Goal: Task Accomplishment & Management: Use online tool/utility

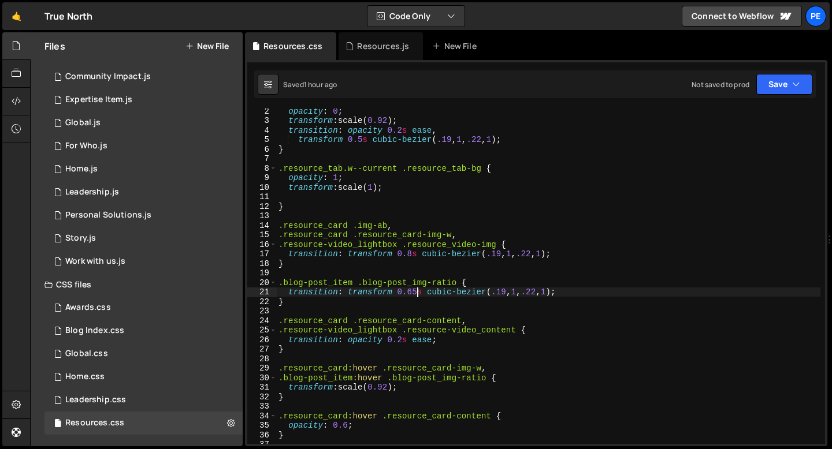
scroll to position [12, 0]
click at [16, 17] on link "🤙" at bounding box center [16, 16] width 28 height 28
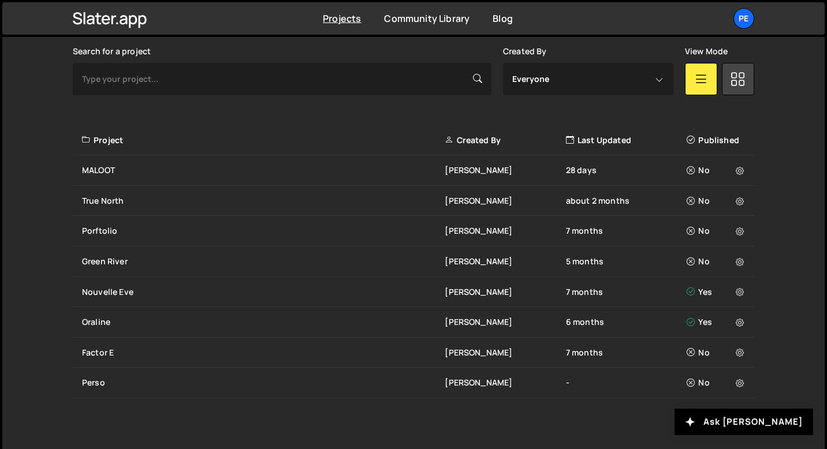
scroll to position [348, 0]
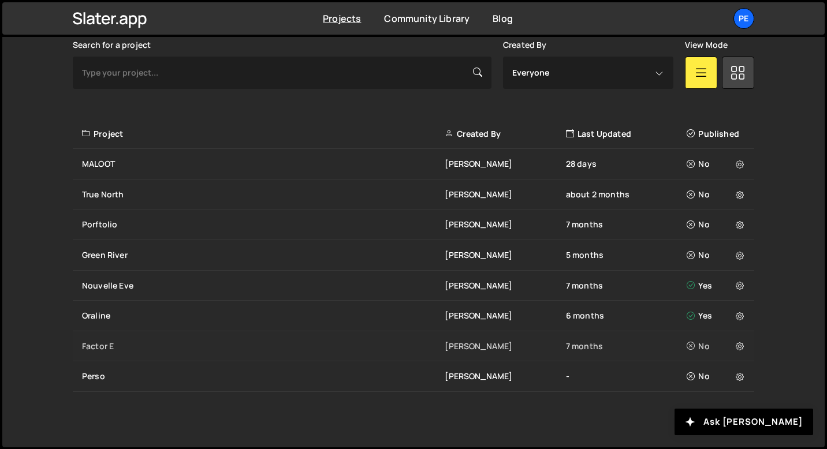
click at [115, 348] on div "Factor E" at bounding box center [263, 347] width 363 height 12
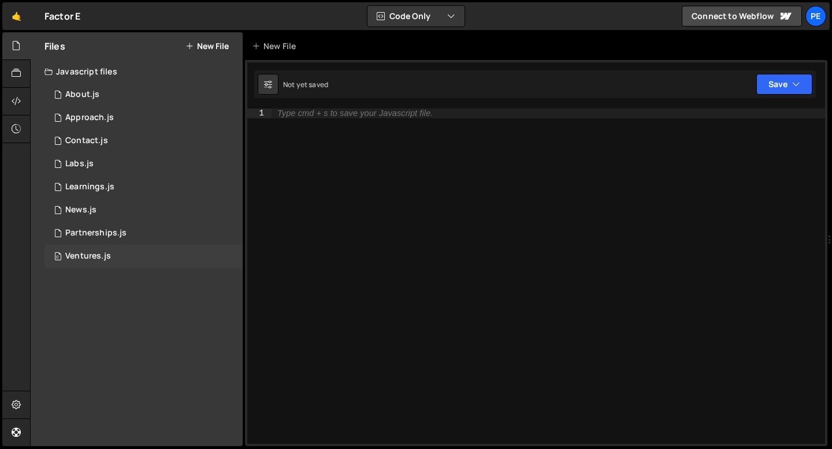
click at [79, 254] on div "Ventures.js" at bounding box center [88, 256] width 46 height 10
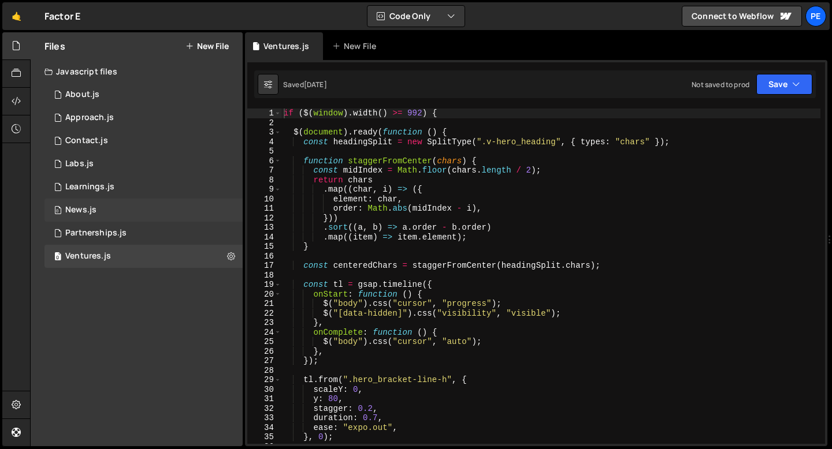
click at [82, 221] on div "0 News.js 0" at bounding box center [143, 210] width 198 height 23
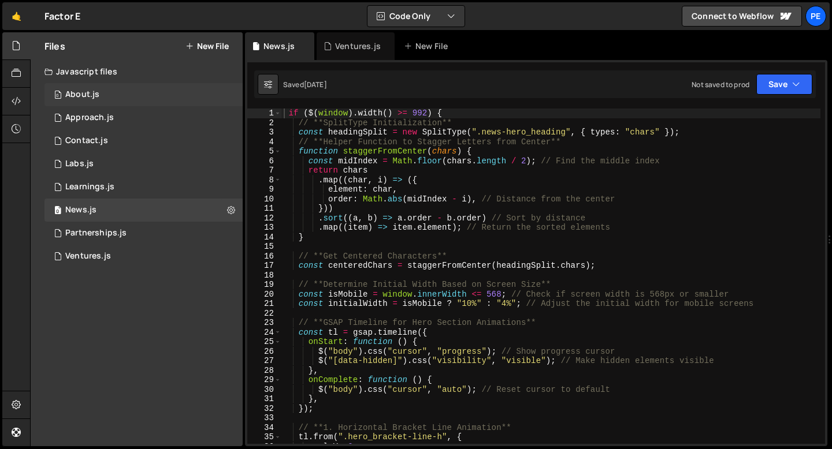
click at [84, 99] on div "About.js" at bounding box center [82, 95] width 34 height 10
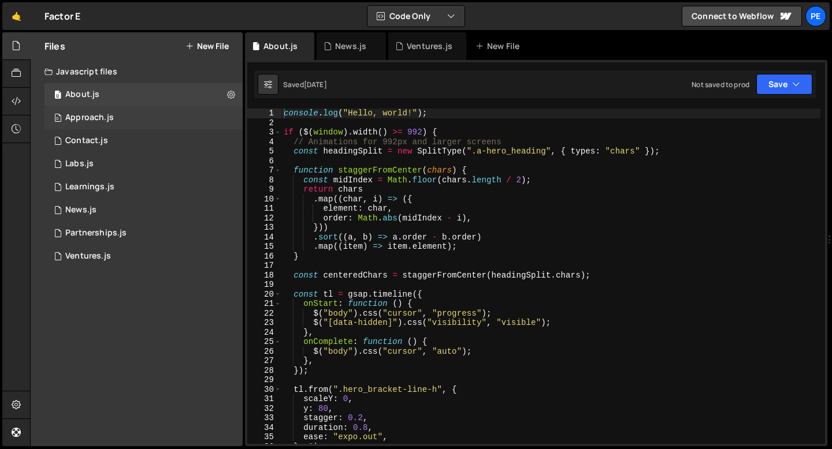
scroll to position [4908, 0]
click at [83, 120] on div "Approach.js" at bounding box center [89, 118] width 49 height 10
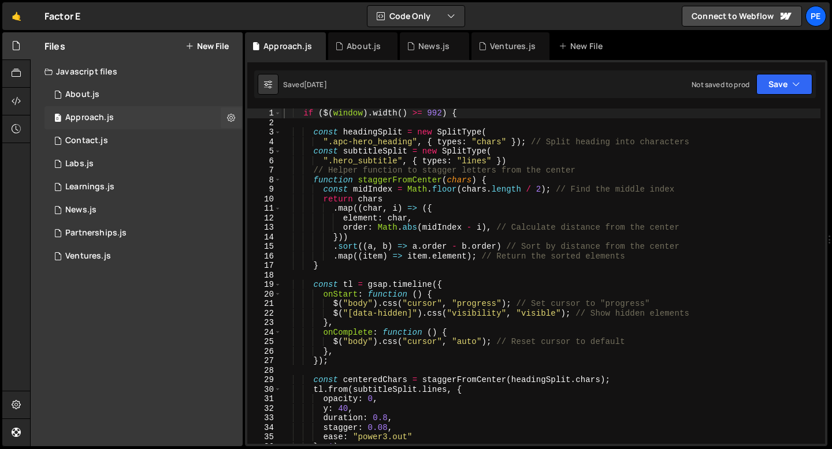
scroll to position [0, 0]
click at [80, 98] on div "About.js" at bounding box center [82, 95] width 34 height 10
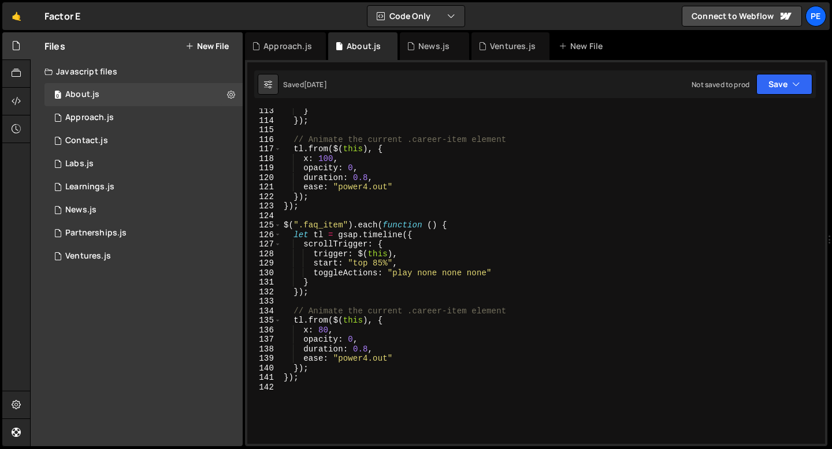
scroll to position [1181, 0]
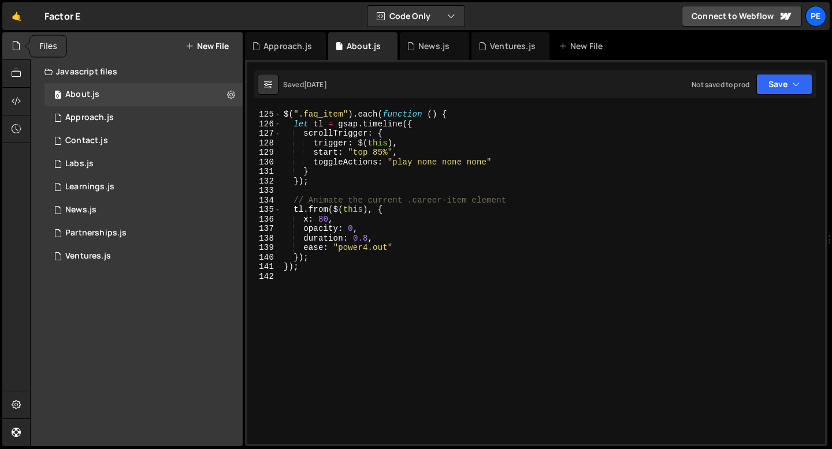
click at [13, 46] on icon at bounding box center [16, 45] width 9 height 13
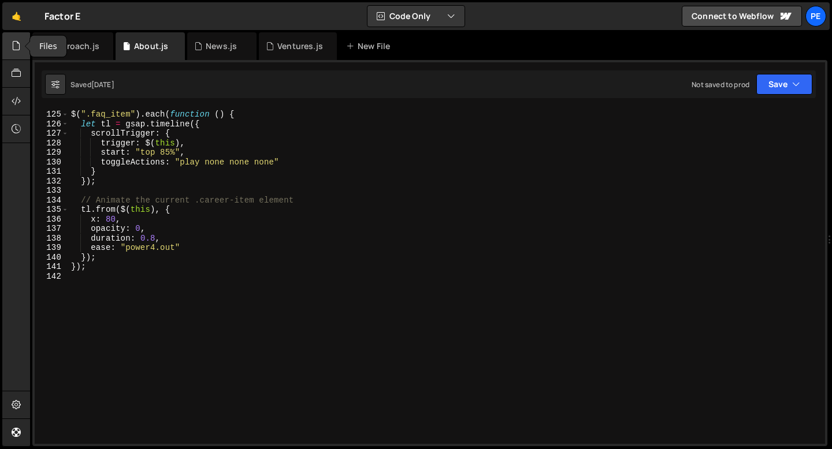
click at [13, 46] on icon at bounding box center [16, 45] width 9 height 13
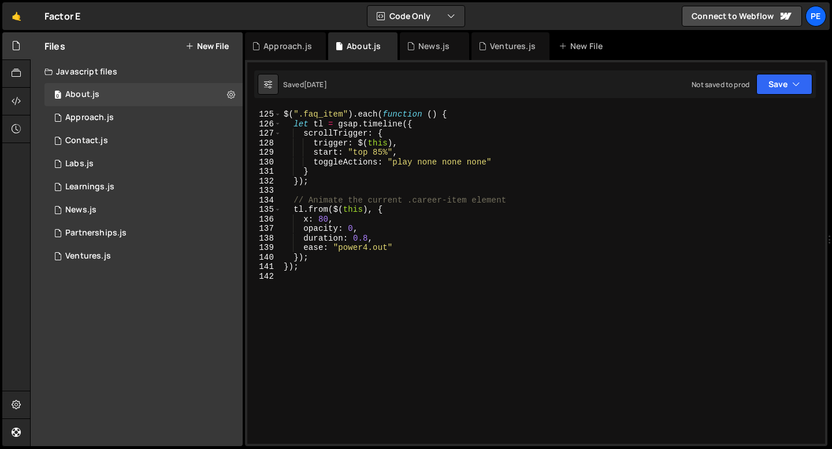
click at [84, 73] on div "Javascript files" at bounding box center [137, 71] width 212 height 23
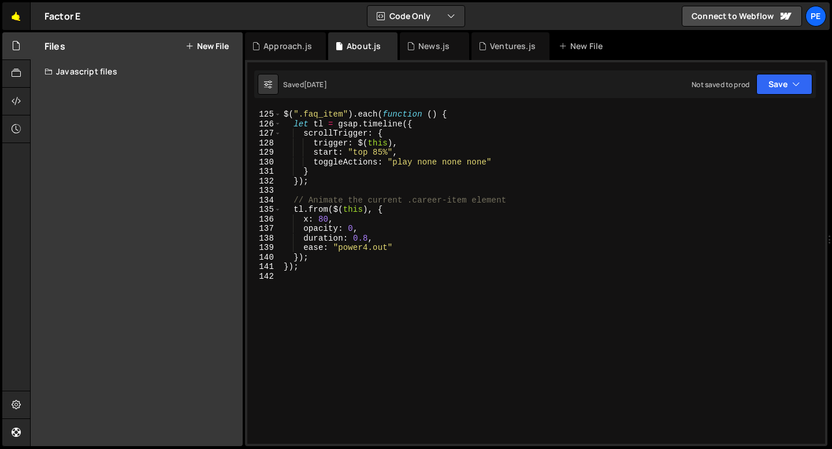
click at [13, 19] on link "🤙" at bounding box center [16, 16] width 28 height 28
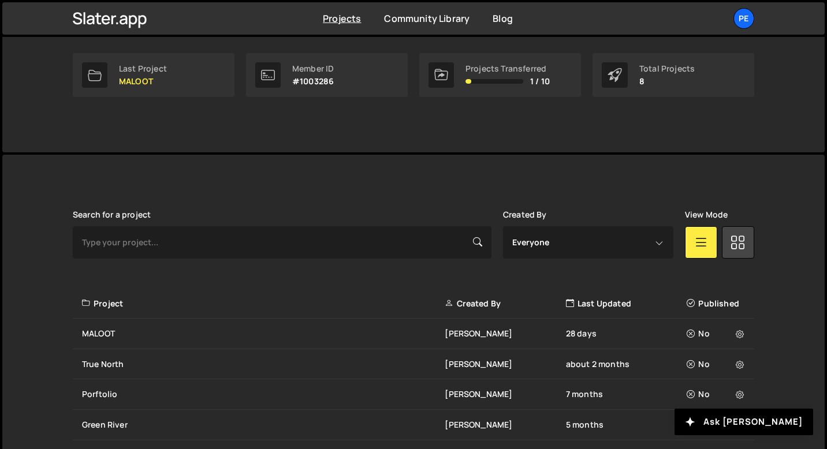
scroll to position [279, 0]
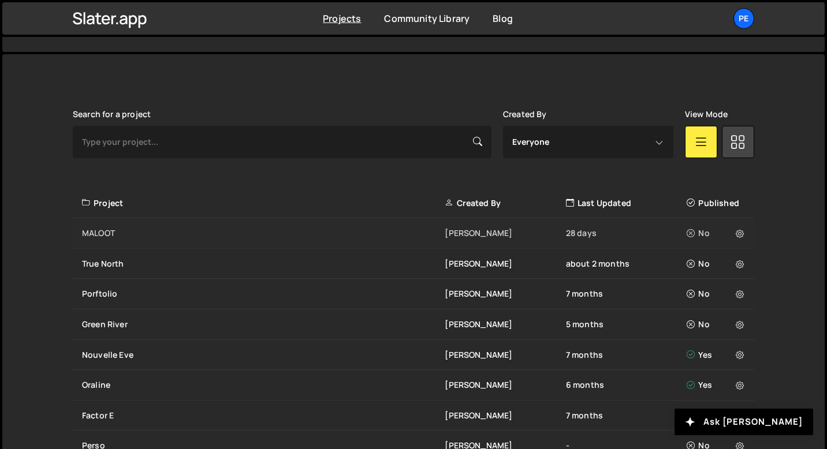
click at [124, 228] on div "MALOOT" at bounding box center [263, 234] width 363 height 12
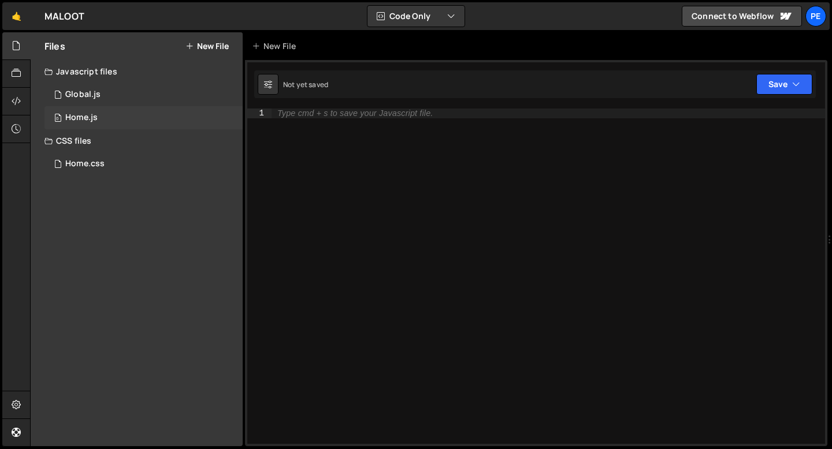
click at [95, 113] on div "Home.js" at bounding box center [81, 118] width 32 height 10
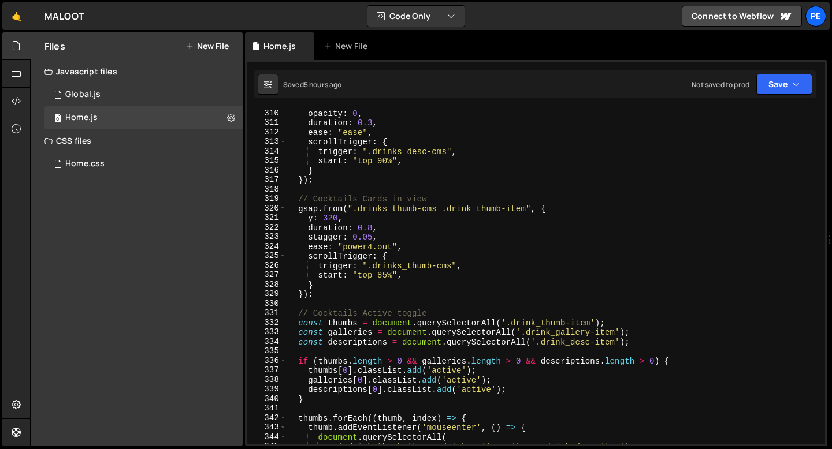
scroll to position [3054, 0]
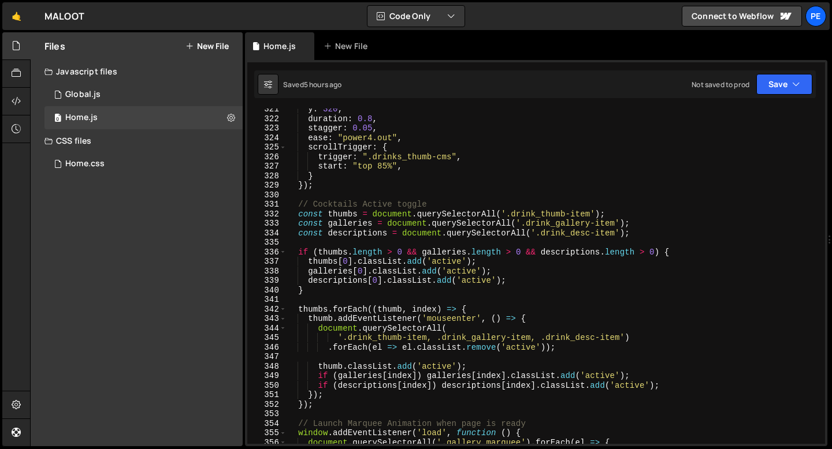
type textarea "const descriptions = document.querySelectorAll('.drink_desc-item');"
click at [330, 233] on div "y : 320 , duration : 0.8 , stagger : 0.05 , ease : "power4.out" , scrollTrigger…" at bounding box center [553, 282] width 534 height 355
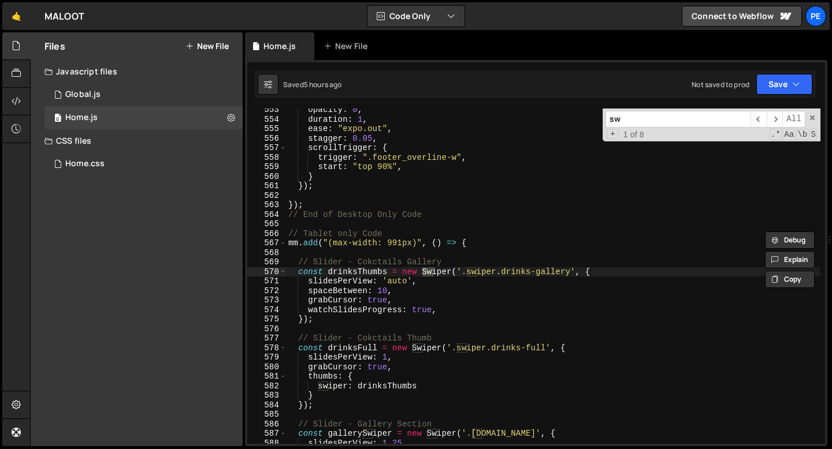
scroll to position [5265, 0]
type input "swiper"
click at [401, 304] on div "opacity : 0 , duration : 1 , ease : "expo.out" , stagger : 0.05 , scrollTrigger…" at bounding box center [553, 282] width 534 height 355
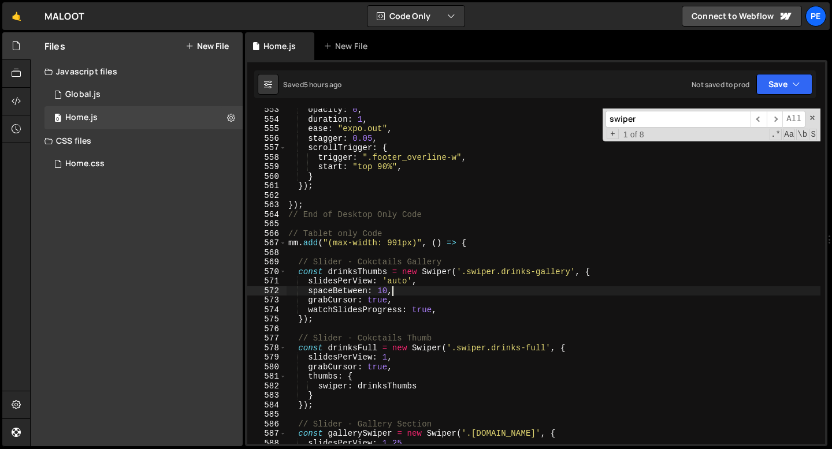
click at [400, 293] on div "opacity : 0 , duration : 1 , ease : "expo.out" , stagger : 0.05 , scrollTrigger…" at bounding box center [553, 282] width 534 height 355
click at [388, 288] on div "opacity : 0 , duration : 1 , ease : "expo.out" , stagger : 0.05 , scrollTrigger…" at bounding box center [553, 282] width 534 height 355
click at [412, 289] on div "opacity : 0 , duration : 1 , ease : "expo.out" , stagger : 0.05 , scrollTrigger…" at bounding box center [553, 282] width 534 height 355
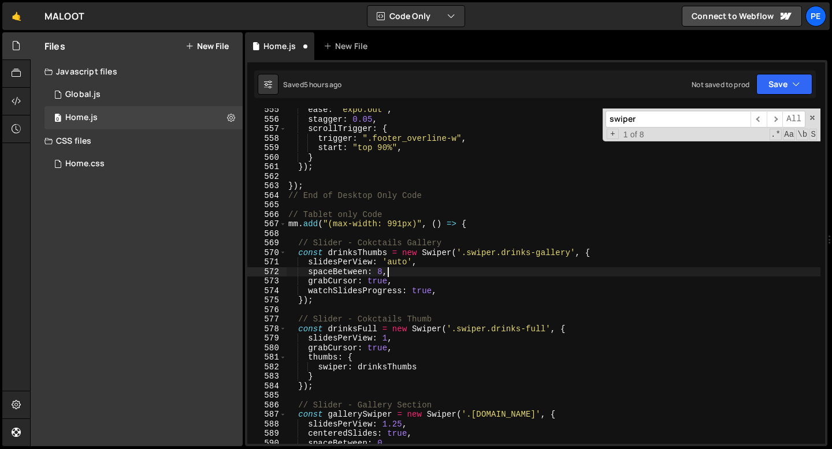
click at [325, 302] on div "ease : "expo.out" , stagger : 0.05 , scrollTrigger : { trigger : ".footer_overl…" at bounding box center [553, 282] width 534 height 355
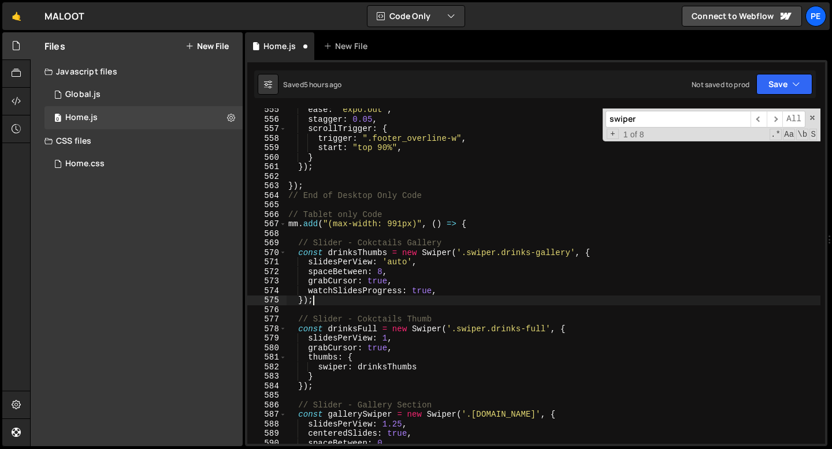
scroll to position [0, 1]
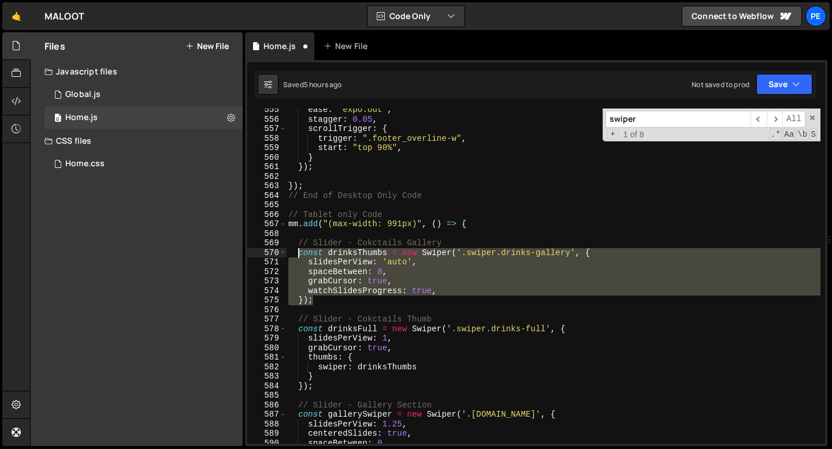
drag, startPoint x: 321, startPoint y: 302, endPoint x: 297, endPoint y: 254, distance: 53.5
click at [297, 254] on div "ease : "expo.out" , stagger : 0.05 , scrollTrigger : { trigger : ".footer_overl…" at bounding box center [553, 282] width 534 height 355
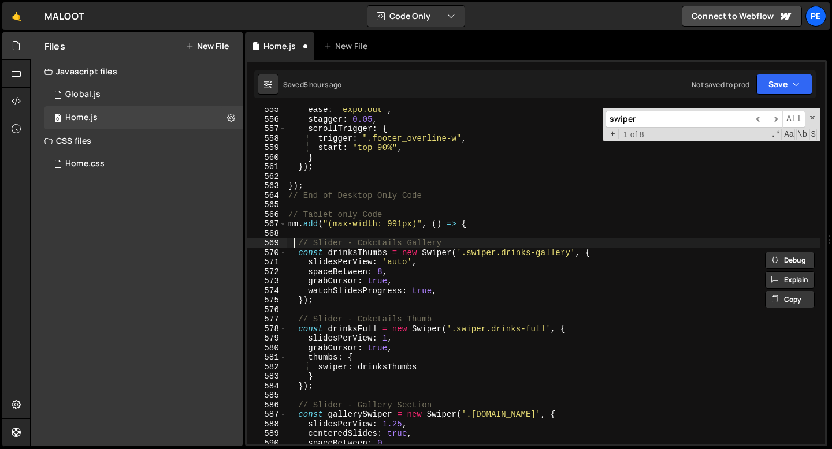
click at [292, 241] on div "ease : "expo.out" , stagger : 0.05 , scrollTrigger : { trigger : ".footer_overl…" at bounding box center [553, 282] width 534 height 355
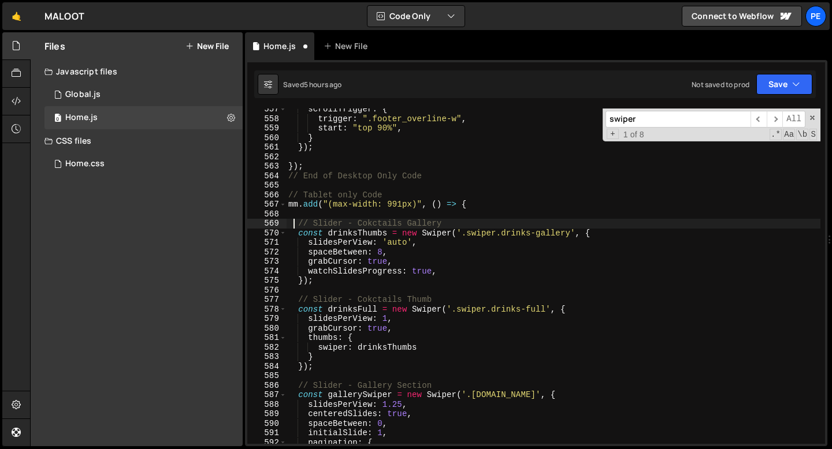
scroll to position [5303, 0]
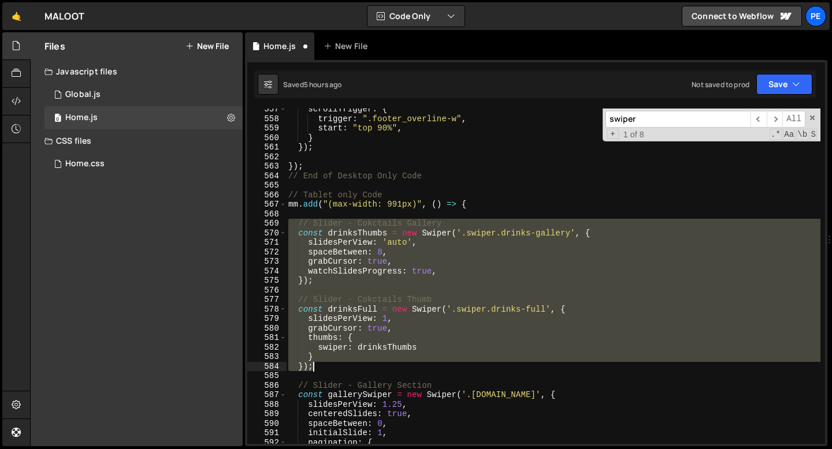
drag, startPoint x: 288, startPoint y: 222, endPoint x: 329, endPoint y: 364, distance: 148.1
click at [329, 364] on div "scrollTrigger : { trigger : ".footer_overline-w" , start : "top 90%" , } }) ; }…" at bounding box center [553, 282] width 534 height 355
click at [334, 366] on div "scrollTrigger : { trigger : ".footer_overline-w" , start : "top 90%" , } }) ; }…" at bounding box center [553, 277] width 534 height 336
type textarea "});"
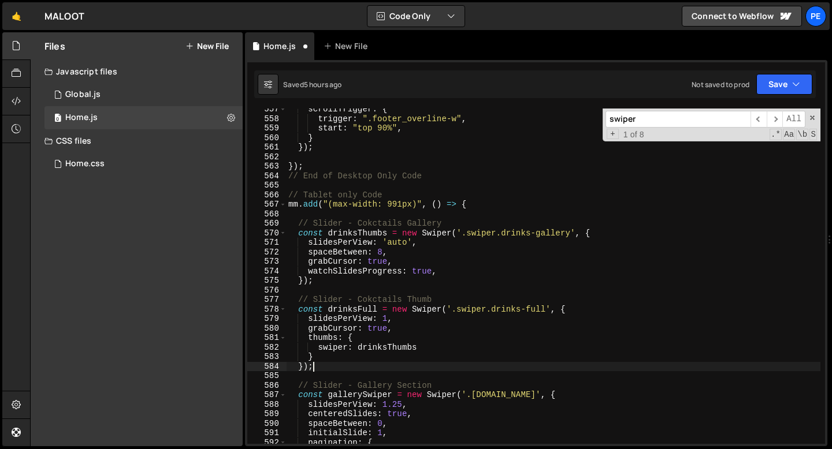
scroll to position [0, 0]
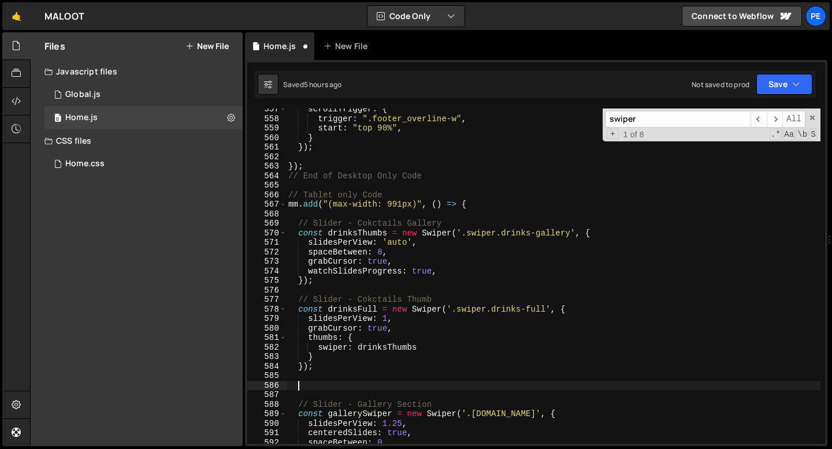
paste textarea "});"
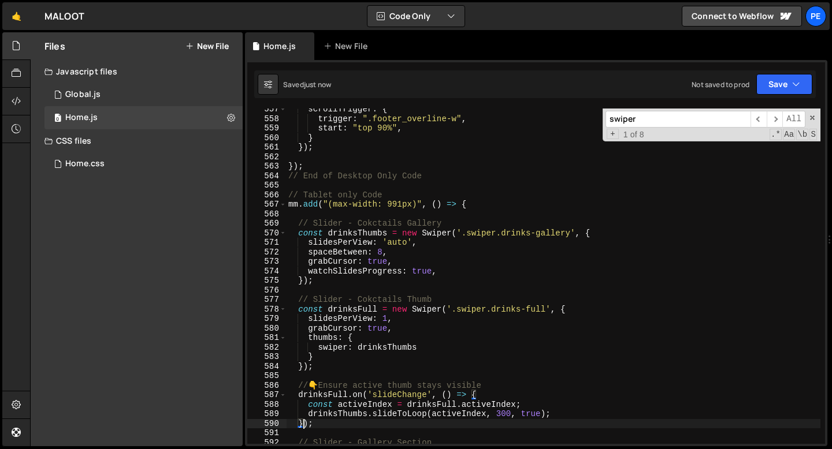
click at [324, 384] on div "scrollTrigger : { trigger : ".footer_overline-w" , start : "top 90%" , } }) ; }…" at bounding box center [553, 282] width 534 height 355
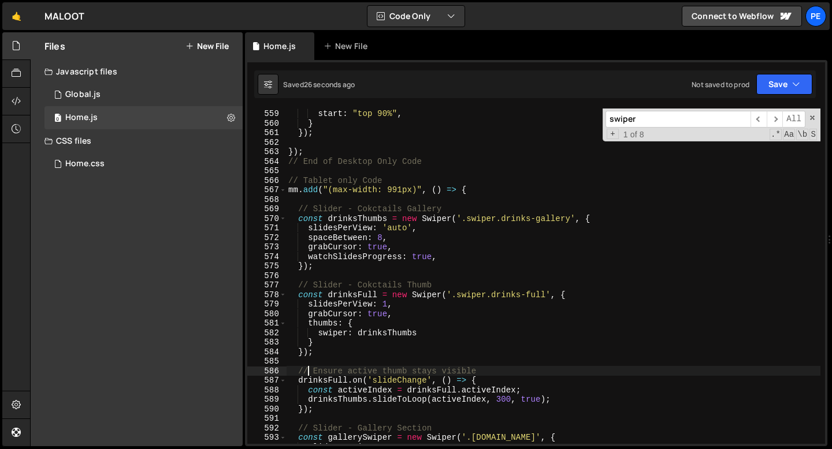
scroll to position [5329, 0]
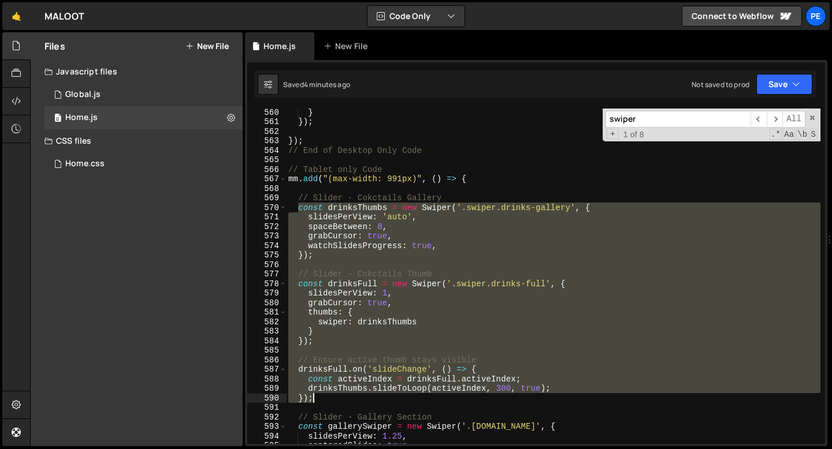
drag, startPoint x: 299, startPoint y: 209, endPoint x: 334, endPoint y: 401, distance: 196.1
click at [334, 401] on div "} }) ; }) ; // End of Desktop Only Code // Tablet only Code mm . add ( "(max-wi…" at bounding box center [553, 284] width 534 height 355
paste textarea
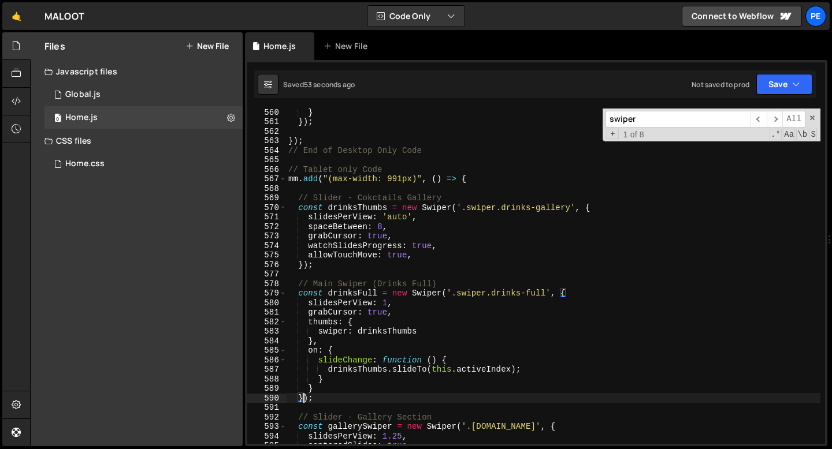
click at [401, 304] on div "} }) ; }) ; // End of Desktop Only Code // Tablet only Code mm . add ( "(max-wi…" at bounding box center [553, 284] width 534 height 355
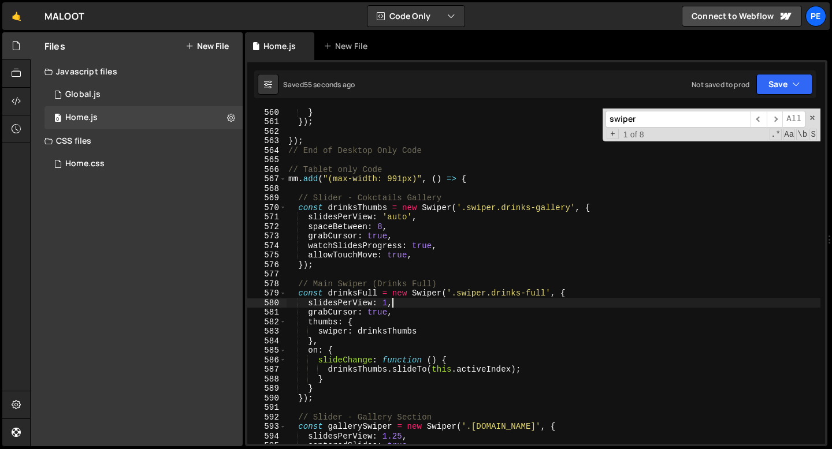
click at [397, 218] on div "} }) ; }) ; // End of Desktop Only Code // Tablet only Code mm . add ( "(max-wi…" at bounding box center [553, 284] width 534 height 355
click at [434, 220] on div "} }) ; }) ; // End of Desktop Only Code // Tablet only Code mm . add ( "(max-wi…" at bounding box center [553, 284] width 534 height 355
click at [403, 238] on div "} }) ; }) ; // End of Desktop Only Code // Tablet only Code mm . add ( "(max-wi…" at bounding box center [553, 284] width 534 height 355
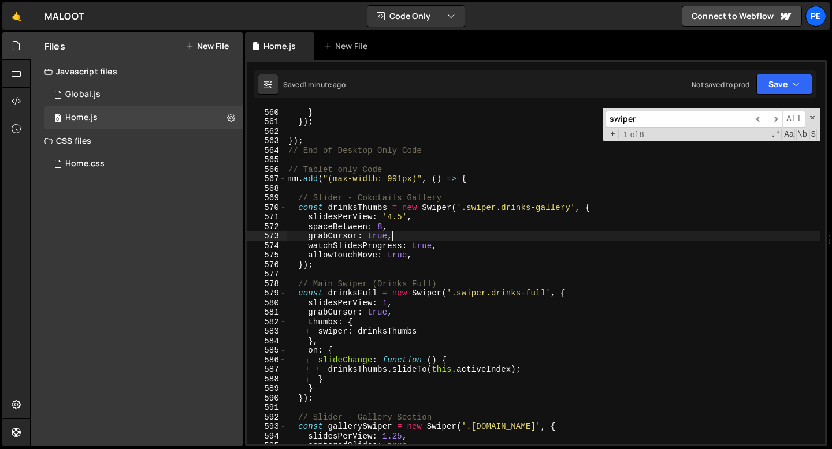
scroll to position [0, 6]
click at [403, 238] on div "} }) ; }) ; // End of Desktop Only Code // Tablet only Code mm . add ( "(max-wi…" at bounding box center [553, 284] width 534 height 355
click at [406, 238] on div "} }) ; }) ; // End of Desktop Only Code // Tablet only Code mm . add ( "(max-wi…" at bounding box center [553, 277] width 534 height 336
click at [406, 238] on div "} }) ; }) ; // End of Desktop Only Code // Tablet only Code mm . add ( "(max-wi…" at bounding box center [553, 284] width 534 height 355
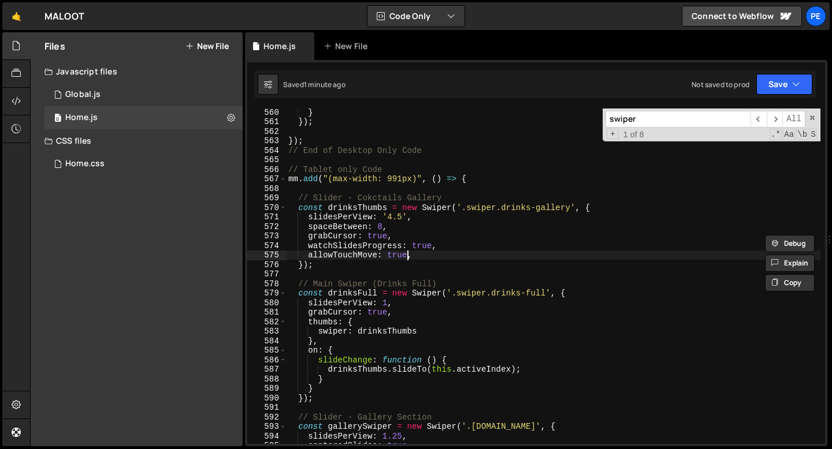
click at [407, 256] on div "} }) ; }) ; // End of Desktop Only Code // Tablet only Code mm . add ( "(max-wi…" at bounding box center [553, 284] width 534 height 355
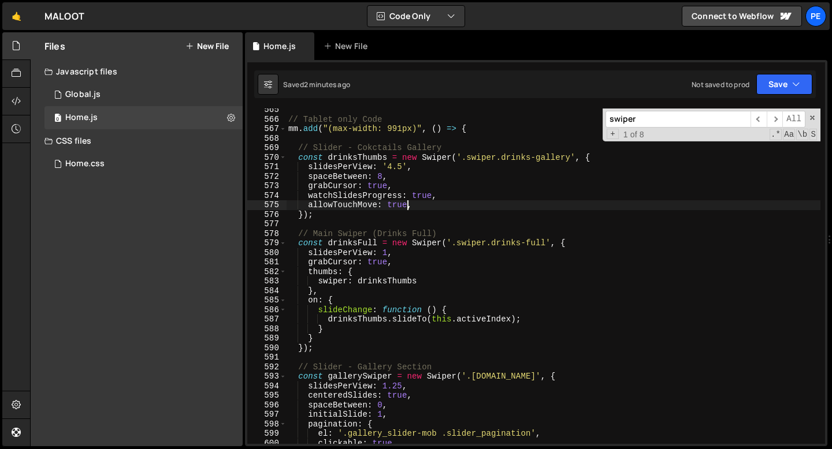
click at [403, 166] on div "// Tablet only Code mm . add ( "(max-width: 991px)" , ( ) => { // Slider - Cokc…" at bounding box center [553, 282] width 534 height 355
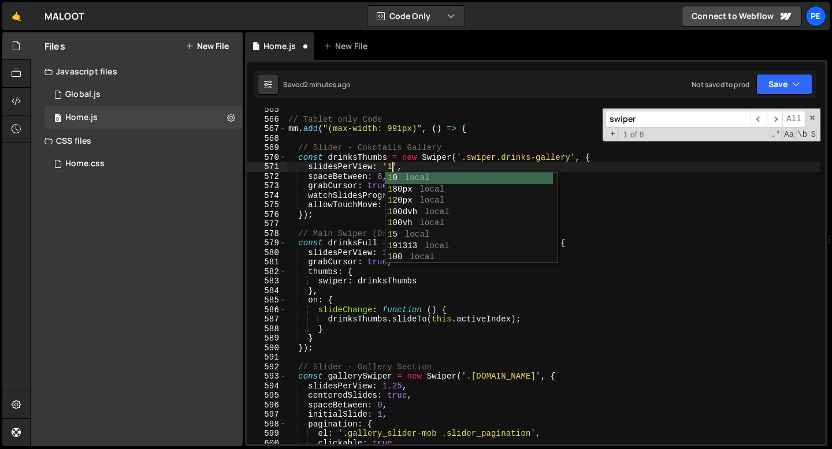
scroll to position [0, 7]
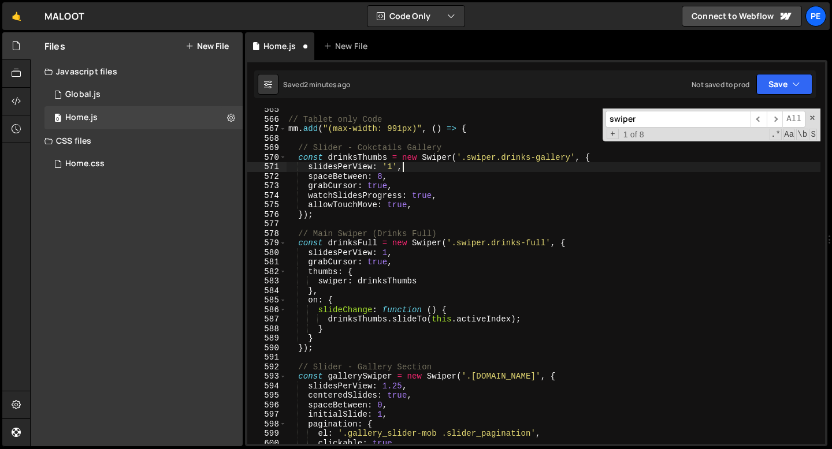
click at [430, 169] on div "// Tablet only Code mm . add ( "(max-width: 991px)" , ( ) => { // Slider - Cokc…" at bounding box center [553, 282] width 534 height 355
click at [392, 164] on div "// Tablet only Code mm . add ( "(max-width: 991px)" , ( ) => { // Slider - Cokc…" at bounding box center [553, 282] width 534 height 355
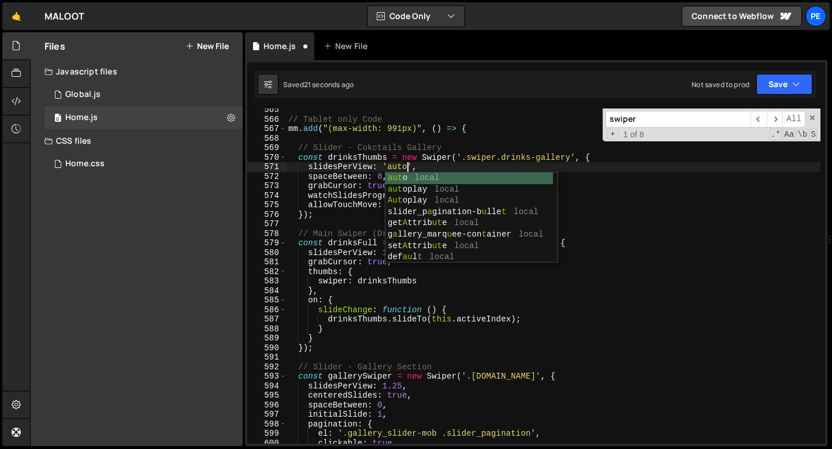
scroll to position [0, 8]
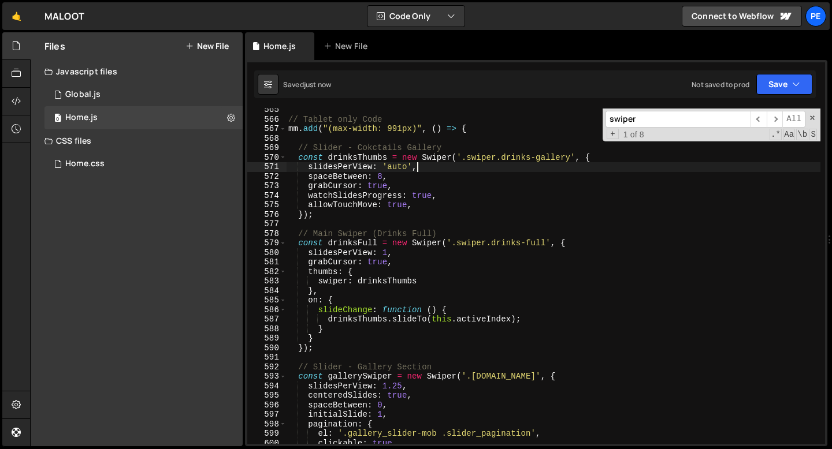
click at [426, 172] on div "// Tablet only Code mm . add ( "(max-width: 991px)" , ( ) => { // Slider - Cokc…" at bounding box center [553, 282] width 534 height 355
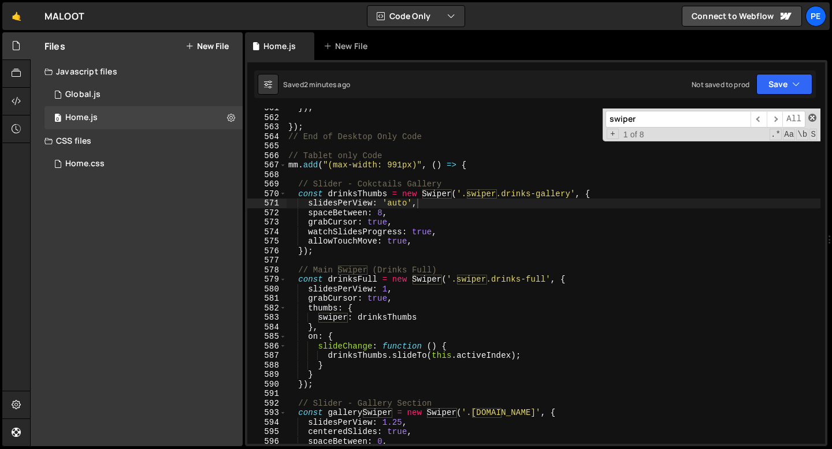
click at [815, 120] on span at bounding box center [812, 118] width 8 height 8
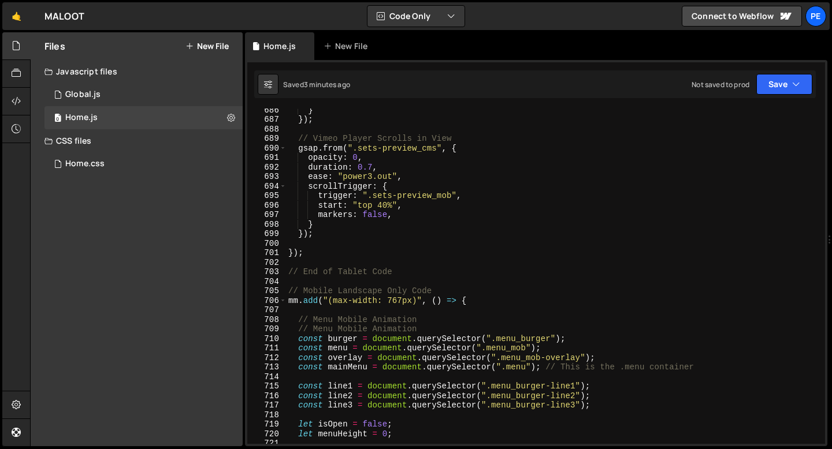
scroll to position [6497, 0]
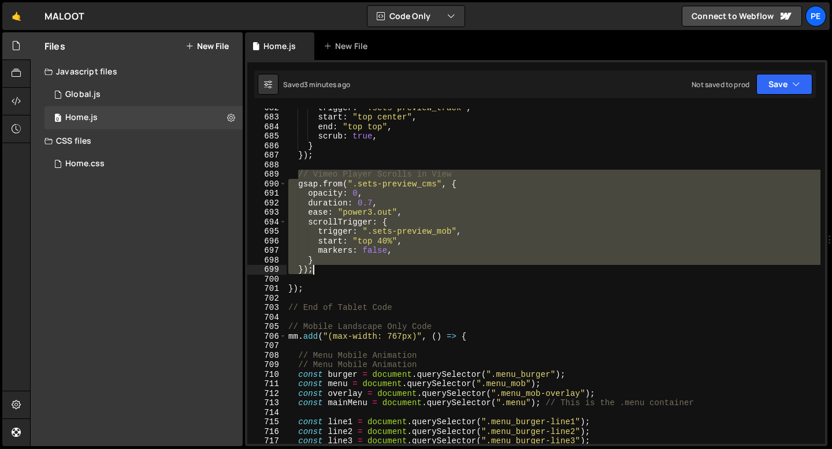
drag, startPoint x: 298, startPoint y: 176, endPoint x: 331, endPoint y: 270, distance: 100.3
click at [331, 270] on div "trigger : ".sets-preview_track" , start : "top center" , end : "top top" , scru…" at bounding box center [553, 280] width 534 height 355
click at [331, 270] on div "trigger : ".sets-preview_track" , start : "top center" , end : "top top" , scru…" at bounding box center [553, 277] width 534 height 336
type textarea "});"
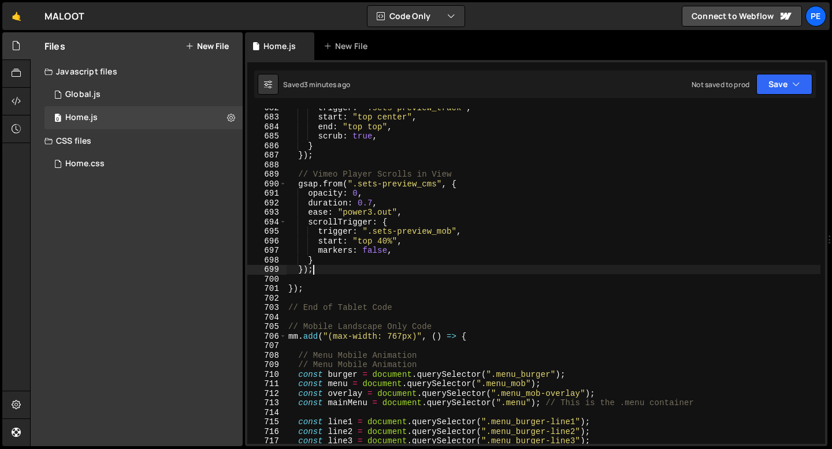
scroll to position [0, 0]
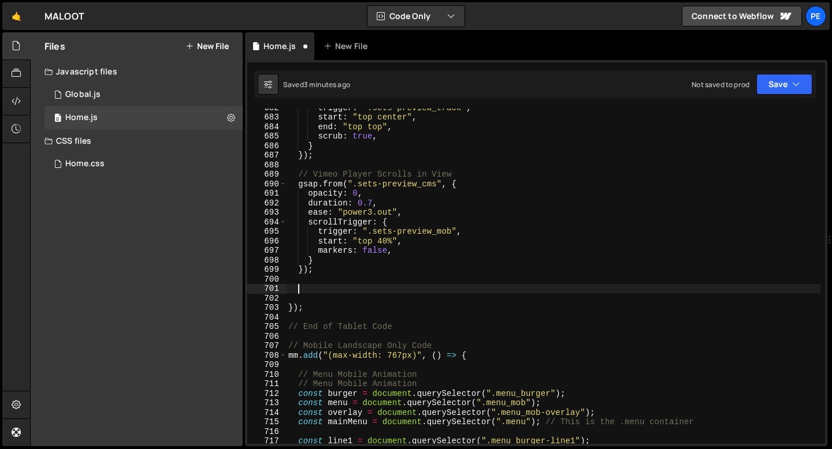
paste textarea "});"
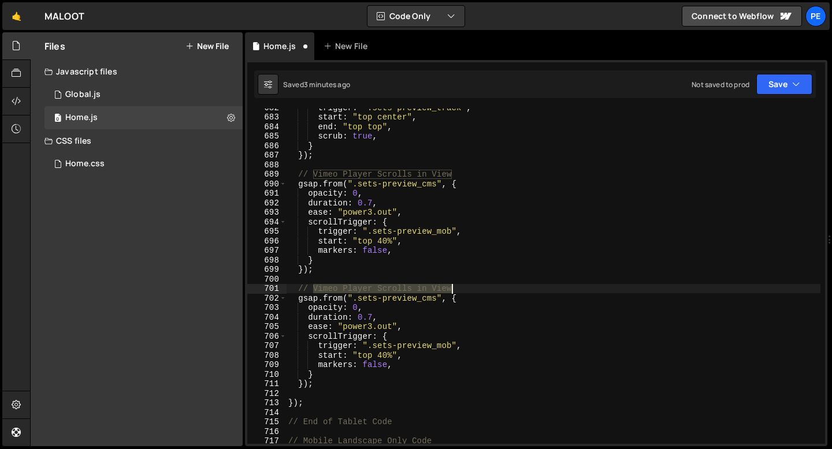
drag, startPoint x: 315, startPoint y: 290, endPoint x: 456, endPoint y: 291, distance: 140.4
click at [456, 291] on div "trigger : ".sets-preview_track" , start : "top center" , end : "top top" , scru…" at bounding box center [553, 280] width 534 height 355
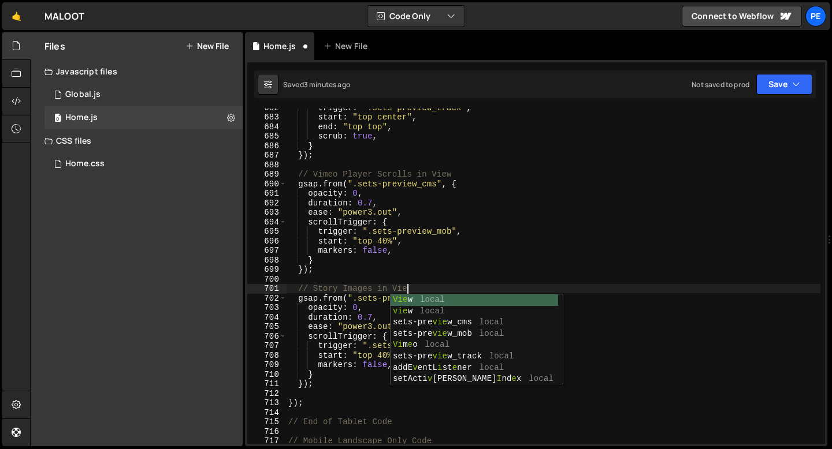
scroll to position [0, 8]
click at [360, 300] on div "trigger : ".sets-preview_track" , start : "top center" , end : "top top" , scru…" at bounding box center [553, 280] width 534 height 355
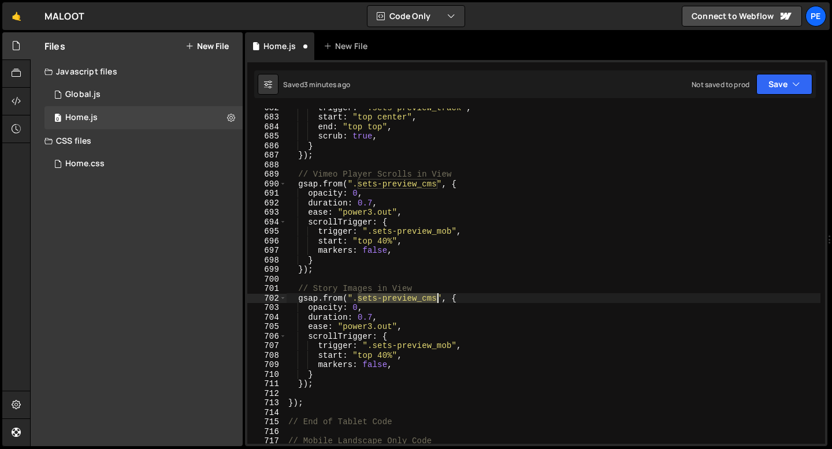
drag, startPoint x: 359, startPoint y: 300, endPoint x: 435, endPoint y: 300, distance: 75.7
click at [435, 300] on div "trigger : ".sets-preview_track" , start : "top center" , end : "top top" , scru…" at bounding box center [553, 280] width 534 height 355
paste textarea "tory_img"
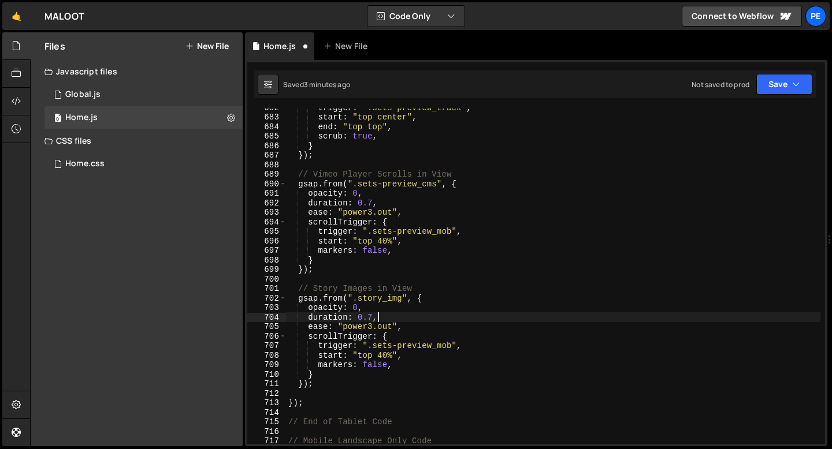
click at [383, 321] on div "trigger : ".sets-preview_track" , start : "top center" , end : "top top" , scru…" at bounding box center [553, 280] width 534 height 355
type textarea "duration: 0.7,"
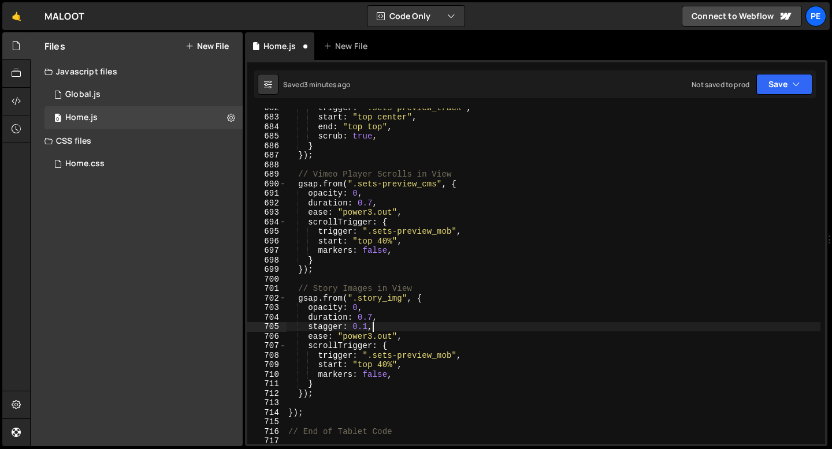
scroll to position [0, 5]
click at [333, 307] on div "trigger : ".sets-preview_track" , start : "top center" , end : "top top" , scru…" at bounding box center [553, 280] width 534 height 355
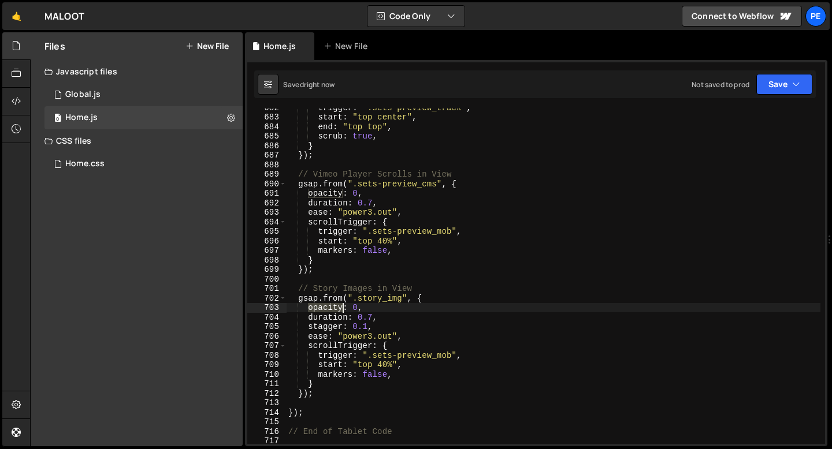
click at [333, 307] on div "trigger : ".sets-preview_track" , start : "top center" , end : "top top" , scru…" at bounding box center [553, 280] width 534 height 355
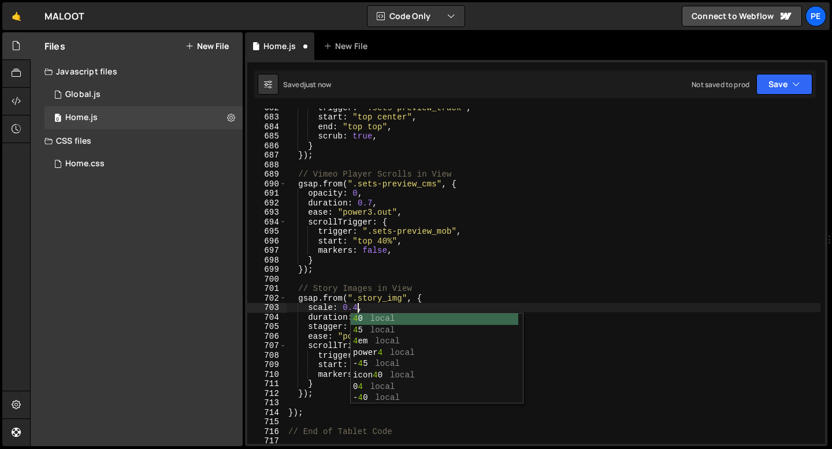
click at [329, 318] on div "trigger : ".sets-preview_track" , start : "top center" , end : "top top" , scru…" at bounding box center [553, 280] width 534 height 355
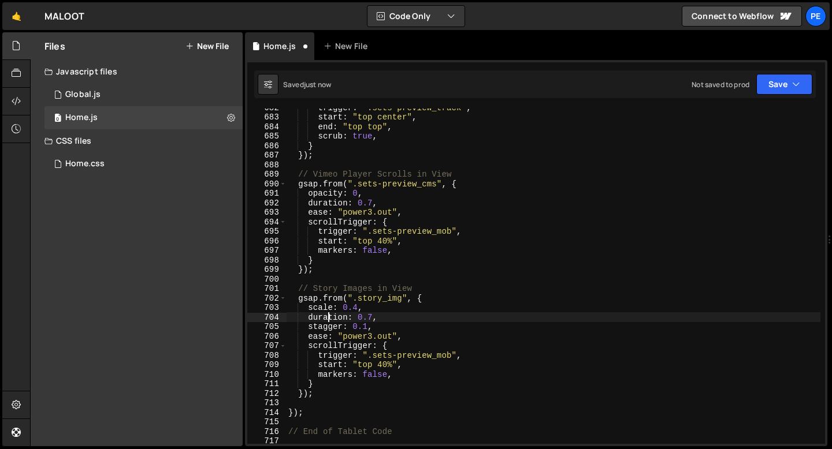
click at [329, 318] on div "trigger : ".sets-preview_track" , start : "top center" , end : "top top" , scru…" at bounding box center [553, 280] width 534 height 355
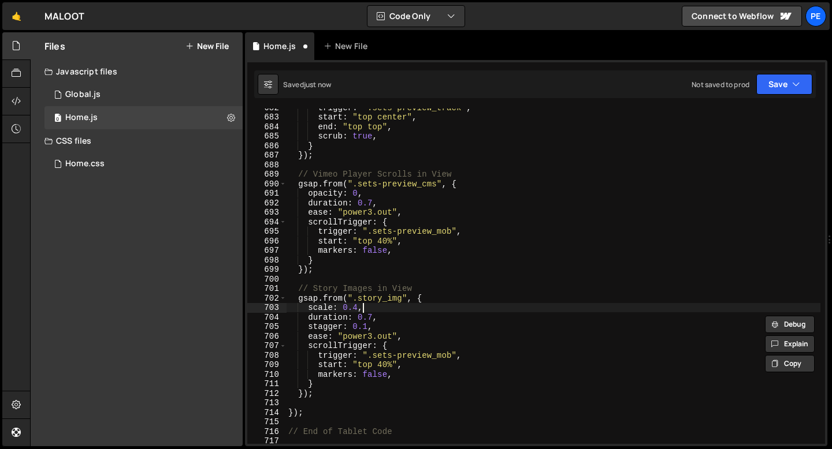
click at [366, 311] on div "trigger : ".sets-preview_track" , start : "top center" , end : "top top" , scru…" at bounding box center [553, 280] width 534 height 355
type textarea "scale: 0.4,"
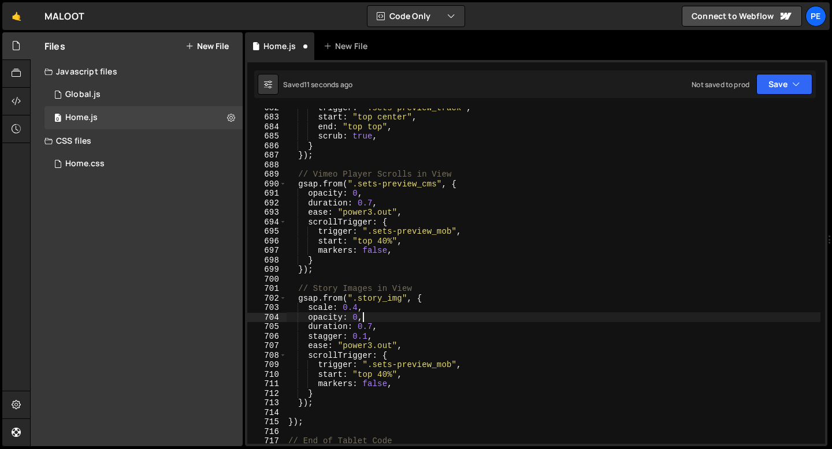
click at [372, 325] on div "trigger : ".sets-preview_track" , start : "top center" , end : "top top" , scru…" at bounding box center [553, 280] width 534 height 355
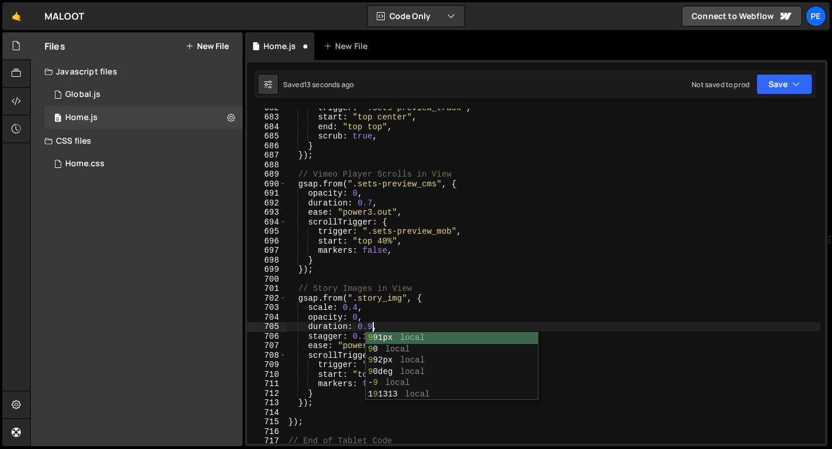
scroll to position [0, 5]
click at [340, 344] on div "trigger : ".sets-preview_track" , start : "top center" , end : "top top" , scru…" at bounding box center [553, 280] width 534 height 355
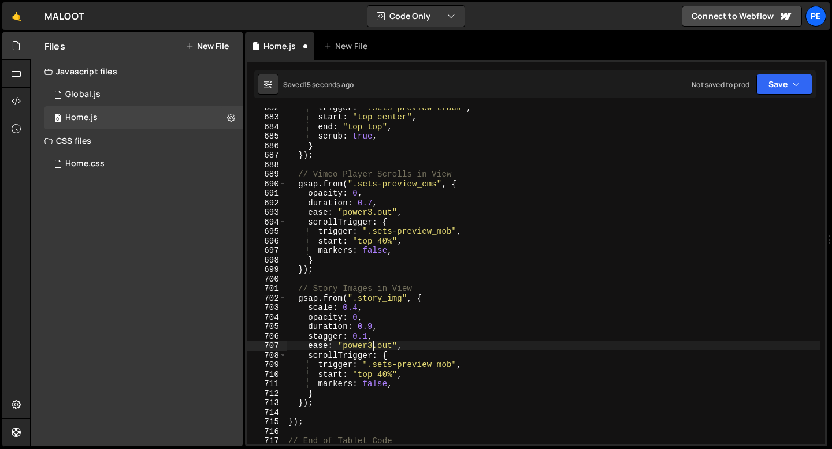
click at [373, 344] on div "trigger : ".sets-preview_track" , start : "top center" , end : "top top" , scru…" at bounding box center [553, 280] width 534 height 355
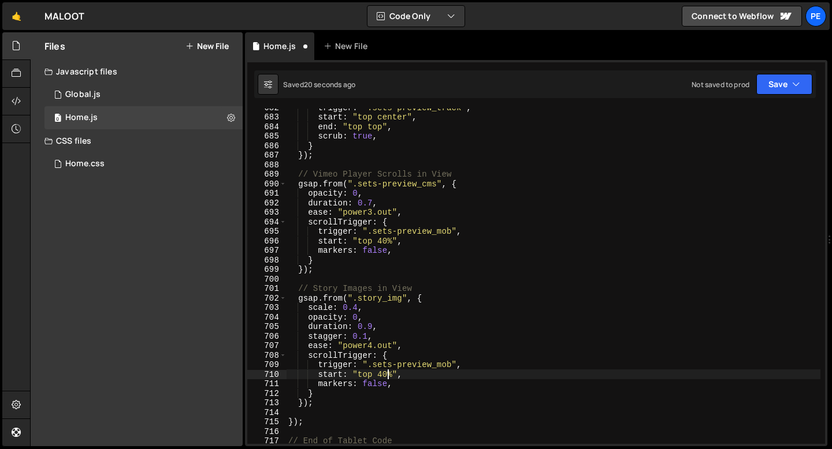
click at [386, 374] on div "trigger : ".sets-preview_track" , start : "top center" , end : "top top" , scru…" at bounding box center [553, 280] width 534 height 355
click at [401, 393] on div "trigger : ".sets-preview_track" , start : "top center" , end : "top top" , scru…" at bounding box center [553, 280] width 534 height 355
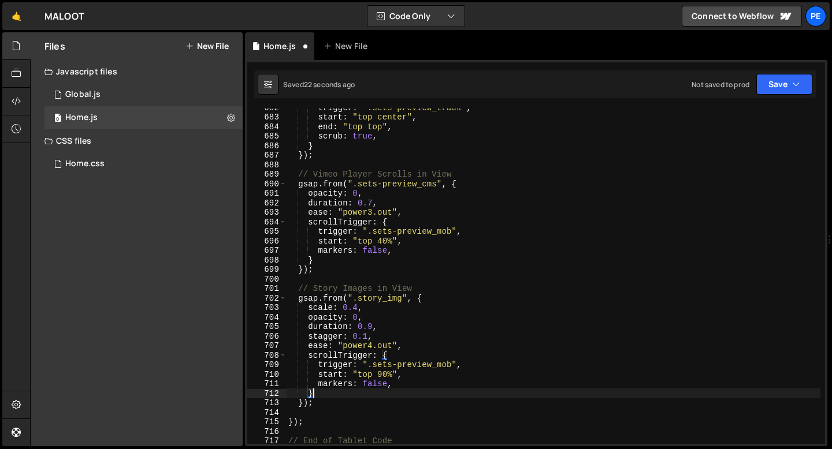
scroll to position [0, 1]
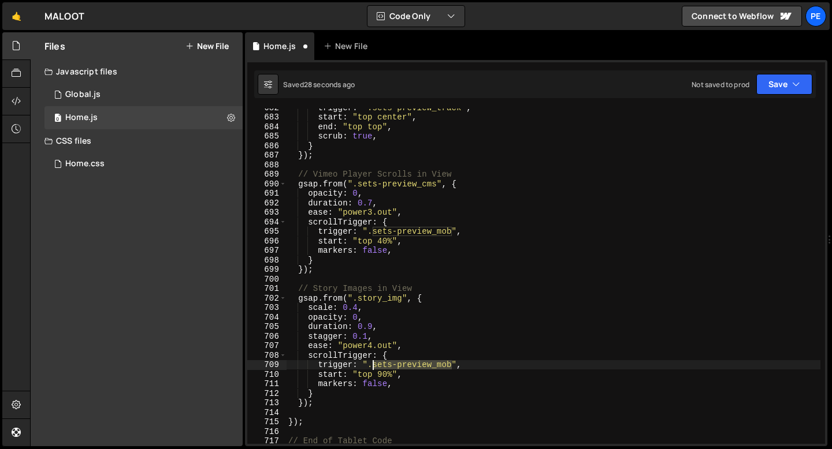
drag, startPoint x: 453, startPoint y: 365, endPoint x: 375, endPoint y: 367, distance: 78.0
click at [374, 367] on div "trigger : ".sets-preview_track" , start : "top center" , end : "top top" , scru…" at bounding box center [553, 280] width 534 height 355
paste textarea "tory_img"
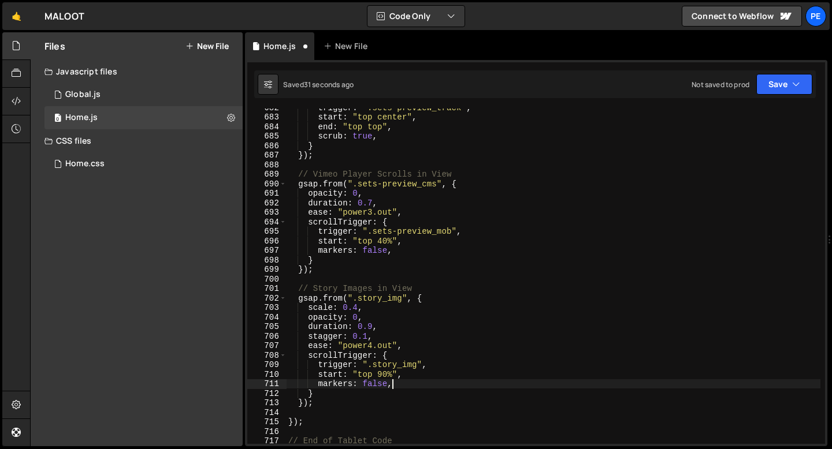
click at [411, 384] on div "trigger : ".sets-preview_track" , start : "top center" , end : "top top" , scru…" at bounding box center [553, 280] width 534 height 355
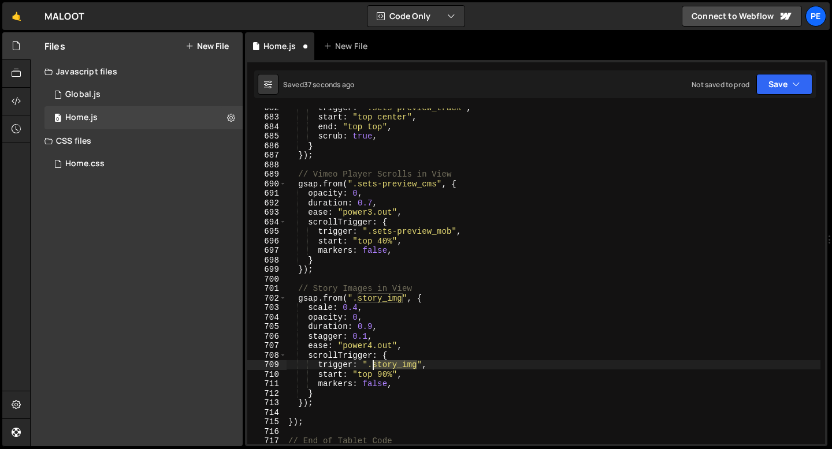
drag, startPoint x: 418, startPoint y: 366, endPoint x: 372, endPoint y: 366, distance: 45.6
click at [372, 366] on div "trigger : ".sets-preview_track" , start : "top center" , end : "top top" , scru…" at bounding box center [553, 280] width 534 height 355
paste textarea "mob-imgs-w"
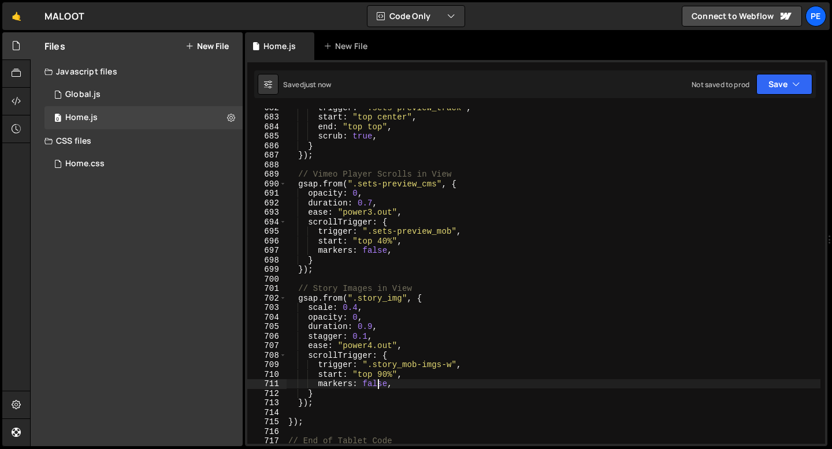
click at [378, 385] on div "trigger : ".sets-preview_track" , start : "top center" , end : "top top" , scru…" at bounding box center [553, 280] width 534 height 355
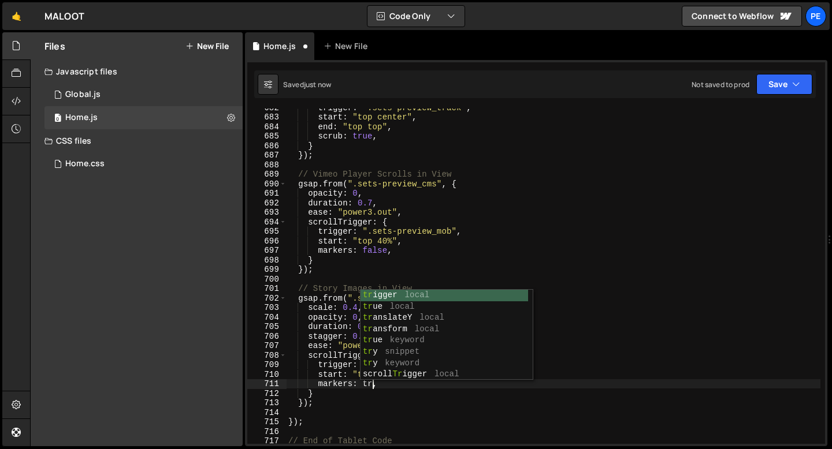
scroll to position [0, 6]
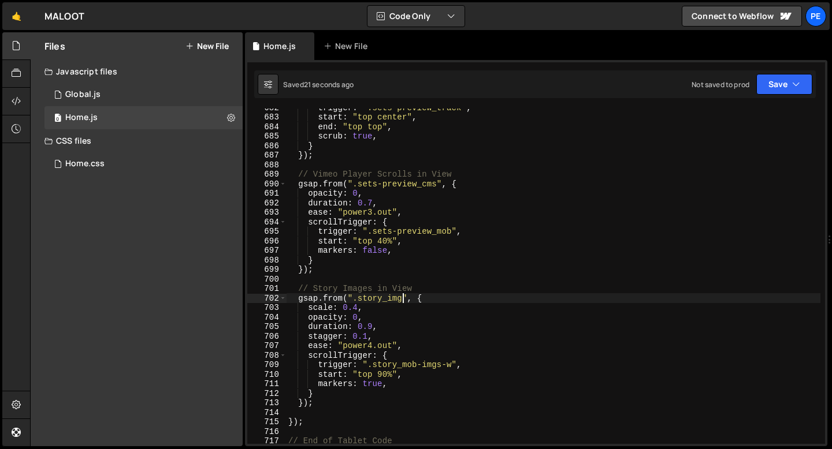
click at [404, 300] on div "trigger : ".sets-preview_track" , start : "top center" , end : "top top" , scru…" at bounding box center [553, 280] width 534 height 355
click at [354, 302] on div "trigger : ".sets-preview_track" , start : "top center" , end : "top top" , scru…" at bounding box center [553, 280] width 534 height 355
paste textarea "story_mob-imgs-w"
click at [396, 227] on div "trigger : ".sets-preview_track" , start : "top center" , end : "top top" , scru…" at bounding box center [553, 280] width 534 height 355
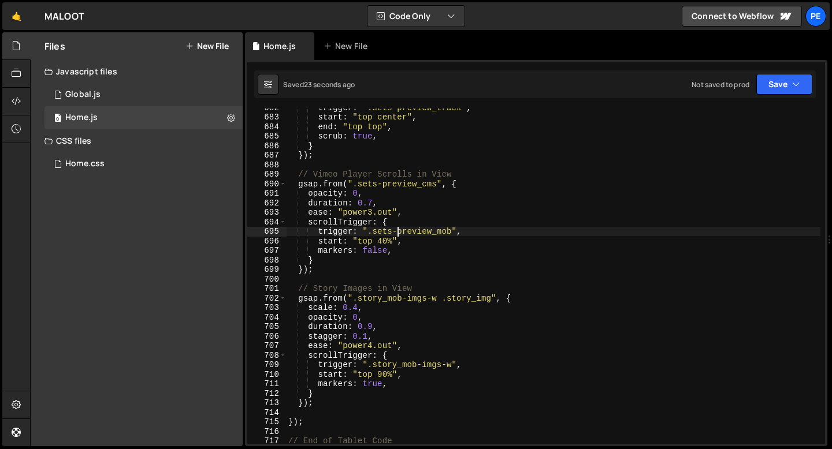
click at [374, 382] on div "trigger : ".sets-preview_track" , start : "top center" , end : "top top" , scru…" at bounding box center [553, 280] width 534 height 355
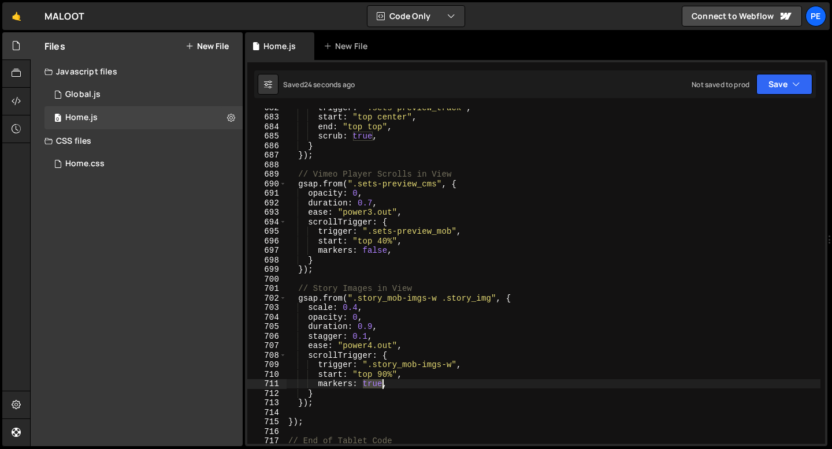
click at [374, 382] on div "trigger : ".sets-preview_track" , start : "top center" , end : "top top" , scru…" at bounding box center [553, 280] width 534 height 355
click at [351, 405] on div "trigger : ".sets-preview_track" , start : "top center" , end : "top top" , scru…" at bounding box center [553, 280] width 534 height 355
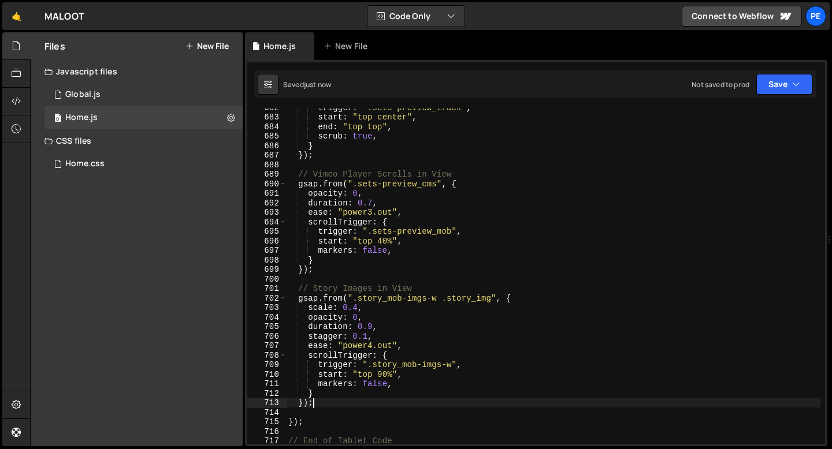
scroll to position [0, 1]
type textarea "});"
